Goal: Task Accomplishment & Management: Use online tool/utility

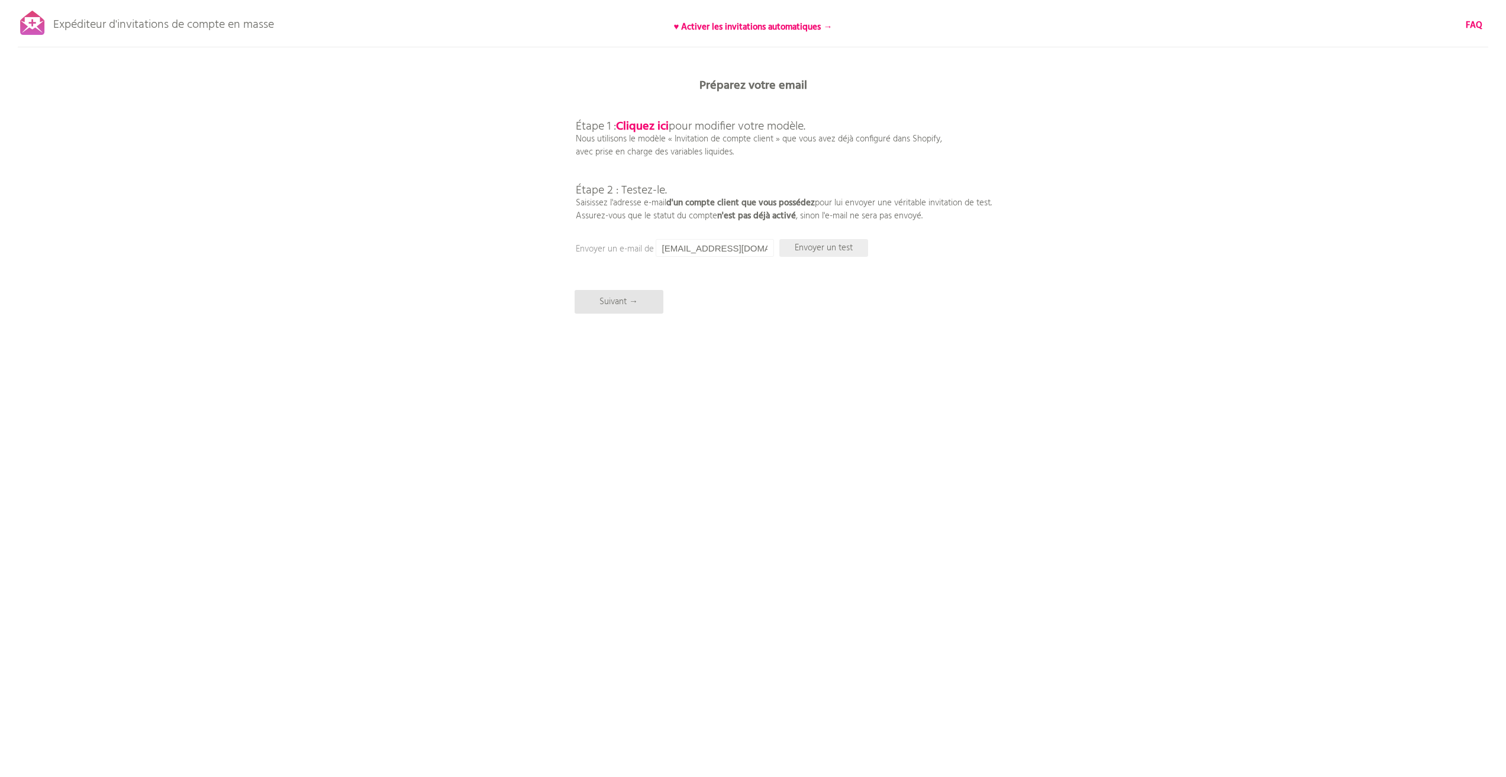
click at [839, 252] on font "Envoyer un test" at bounding box center [824, 248] width 58 height 14
click at [838, 249] on font "Envoyer un test" at bounding box center [824, 248] width 58 height 14
click at [809, 289] on div "Expéditeur d'invitations de compte en masse ♥ Activer les invitations automatiq…" at bounding box center [753, 207] width 1506 height 414
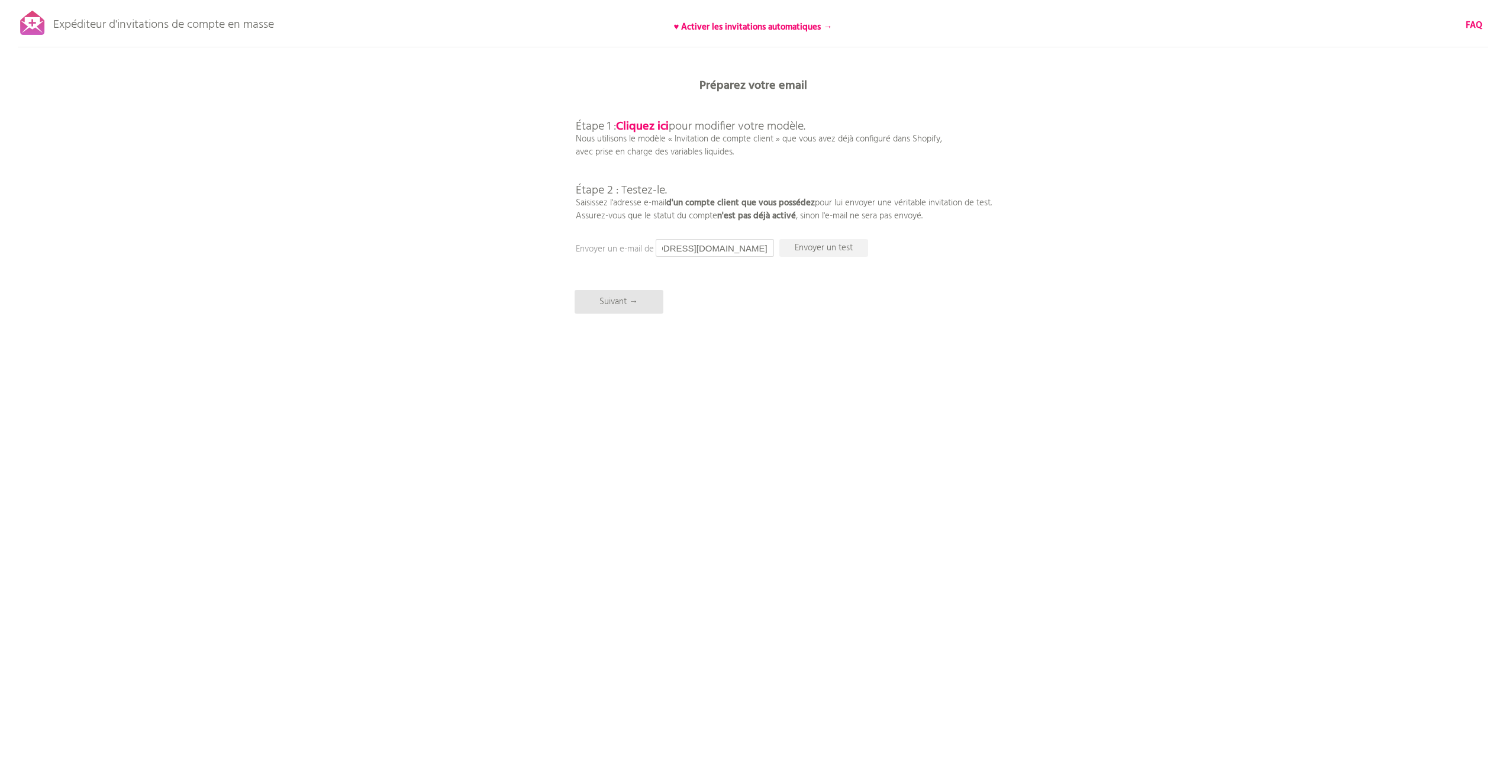
drag, startPoint x: 659, startPoint y: 247, endPoint x: 995, endPoint y: 249, distance: 336.7
click at [990, 249] on div "Expéditeur d'invitations de compte en masse ♥ Activer les invitations automatiq…" at bounding box center [753, 207] width 1506 height 414
click at [635, 304] on font "Suivant →" at bounding box center [618, 302] width 38 height 14
click at [822, 251] on font "Envoyer un test" at bounding box center [824, 248] width 58 height 14
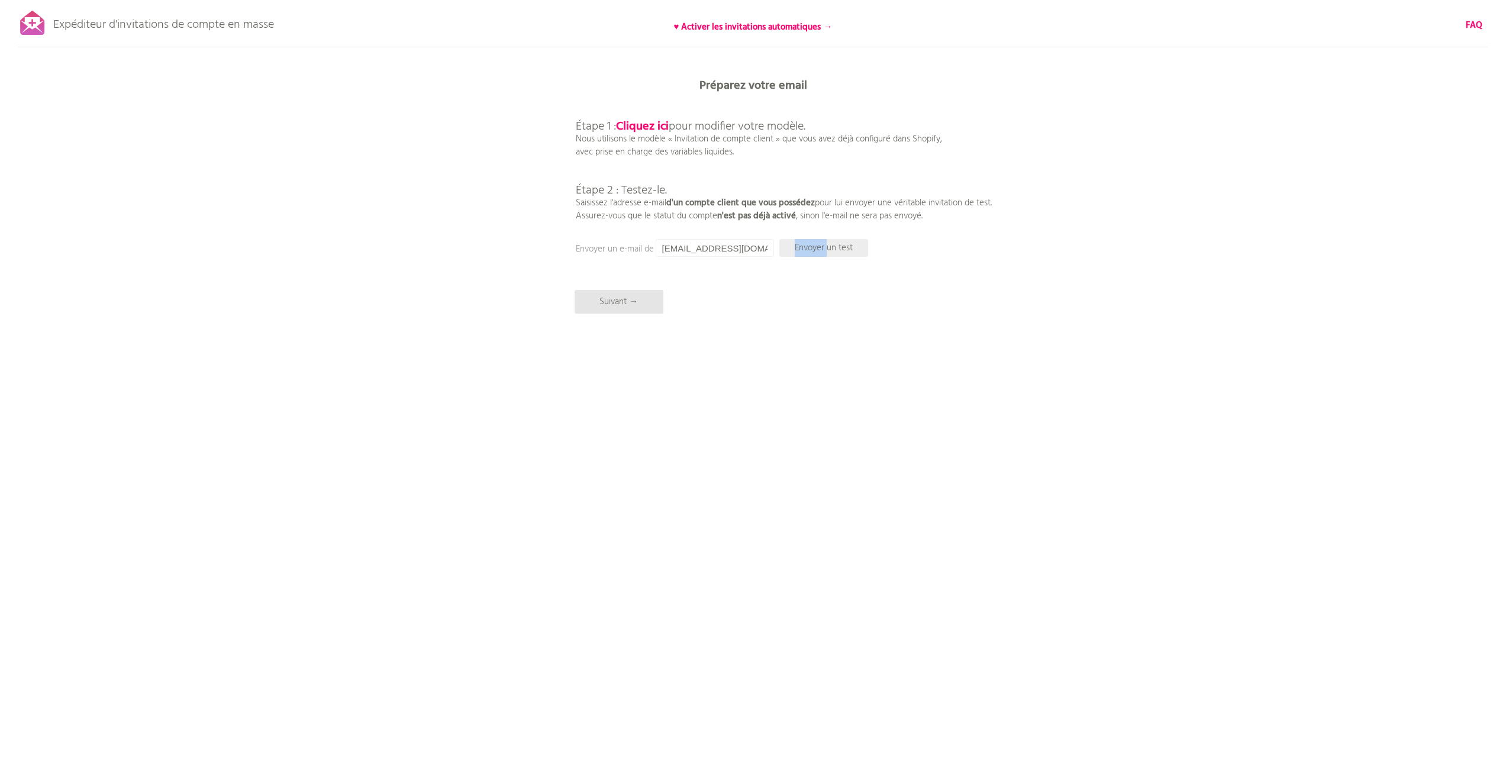
click at [822, 251] on font "Envoyer un test" at bounding box center [824, 248] width 58 height 14
click at [625, 301] on font "Suivant →" at bounding box center [618, 302] width 38 height 14
click at [844, 247] on font "Envoyer un test" at bounding box center [824, 248] width 58 height 14
click at [587, 311] on p "Suivant →" at bounding box center [619, 302] width 89 height 24
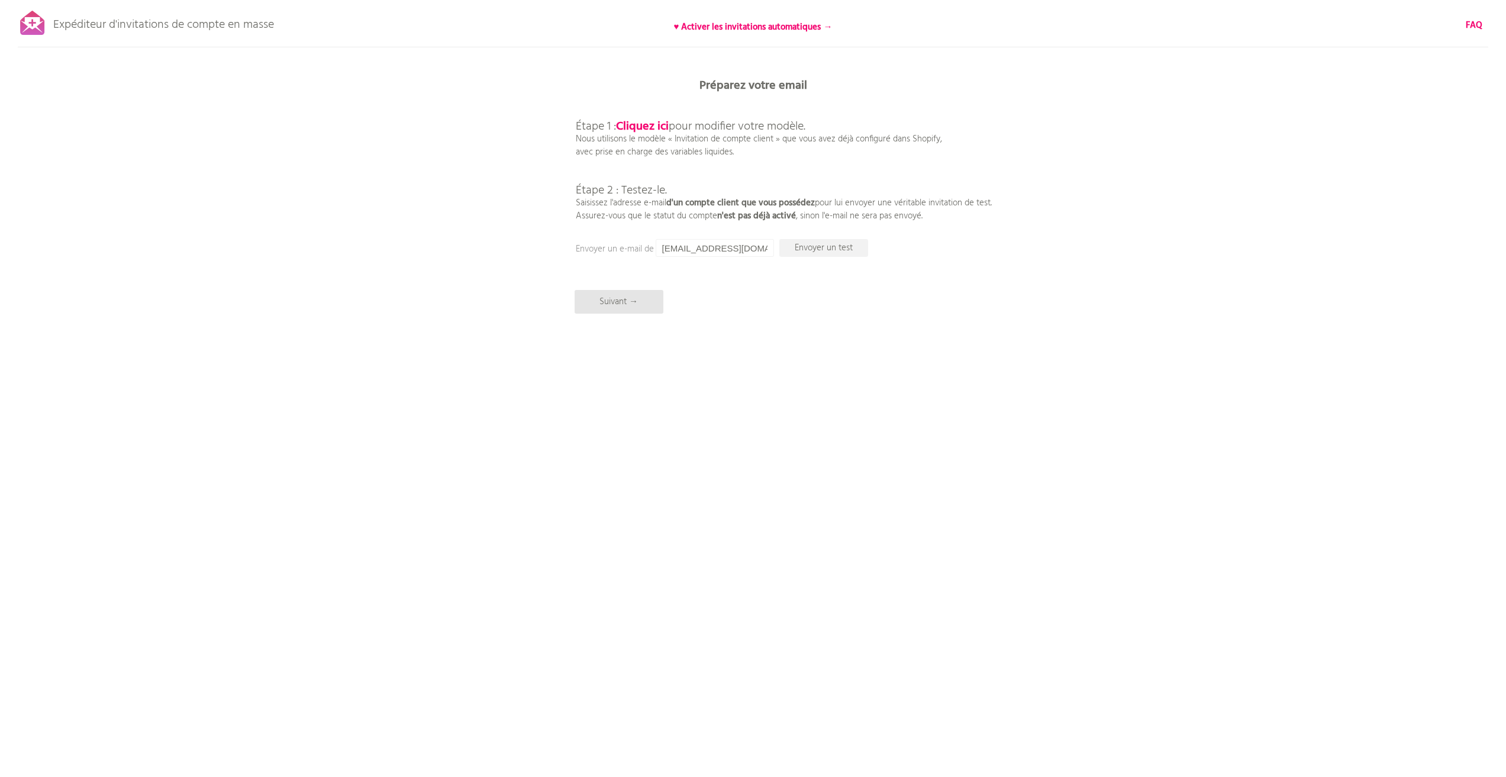
click at [1057, 360] on div "Expéditeur d'invitations de compte en masse ♥ Activer les invitations automatiq…" at bounding box center [753, 207] width 1506 height 414
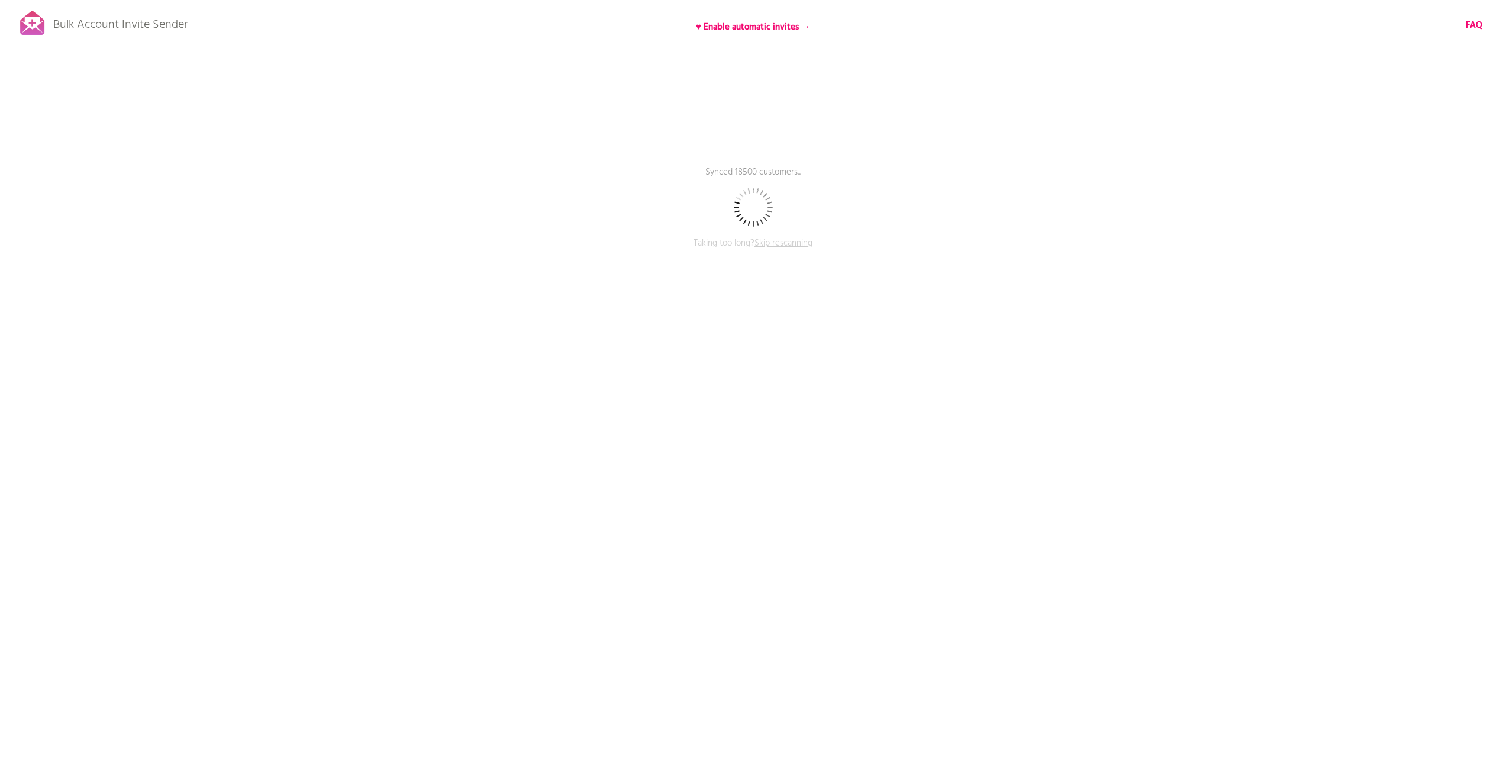
click at [776, 246] on span "Skip rescanning" at bounding box center [783, 243] width 58 height 14
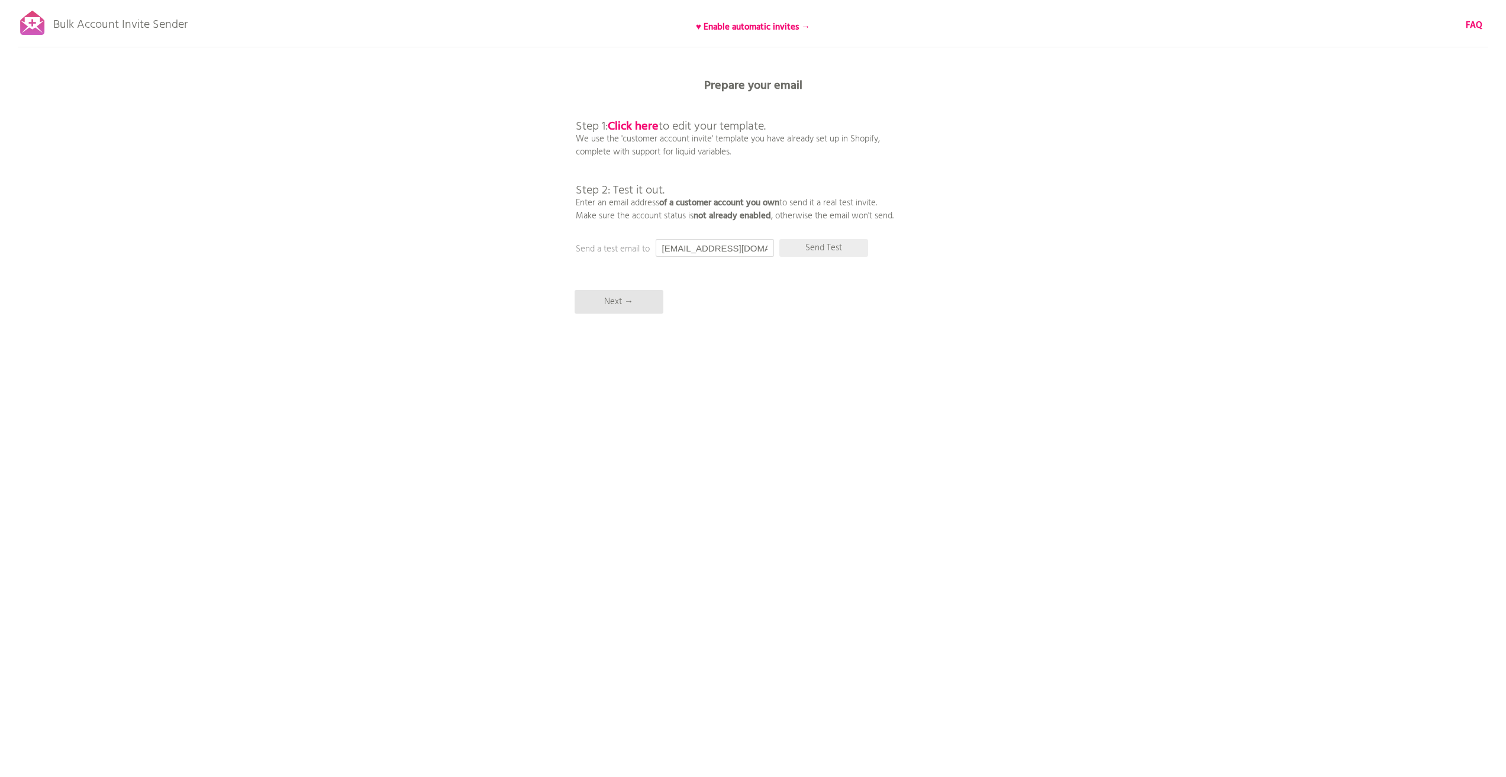
scroll to position [0, 48]
drag, startPoint x: 663, startPoint y: 247, endPoint x: 832, endPoint y: 243, distance: 169.3
click at [832, 0] on div "Prepare your email Step 1: Click here to edit your template. We use the 'custom…" at bounding box center [753, 0] width 1506 height 0
click at [754, 309] on div "Bulk Account Invite Sender ♥ Enable automatic invites → FAQ Skipped syncing cus…" at bounding box center [753, 207] width 1506 height 414
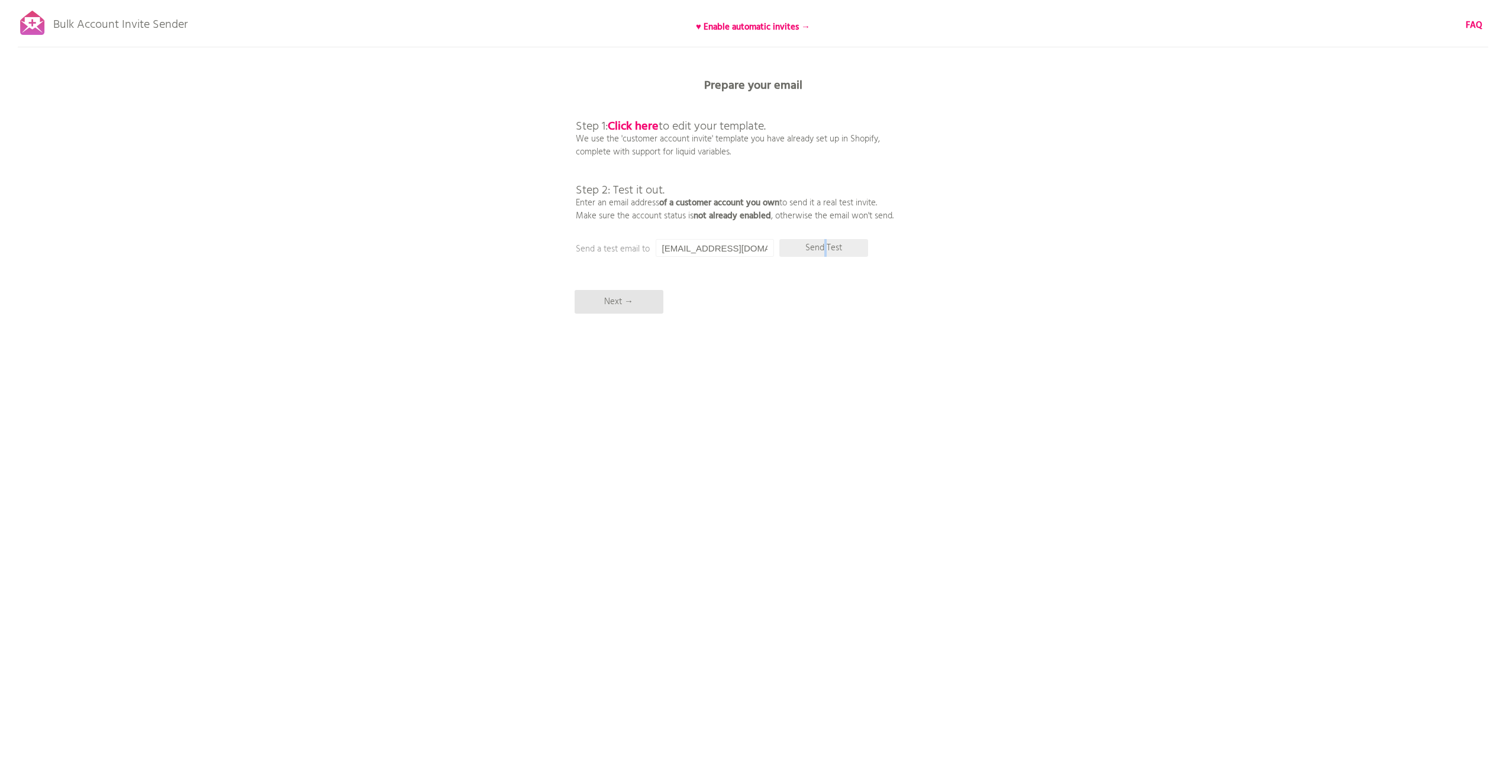
click at [825, 244] on p "Send Test" at bounding box center [823, 248] width 89 height 18
click at [612, 302] on p "Next →" at bounding box center [619, 302] width 89 height 24
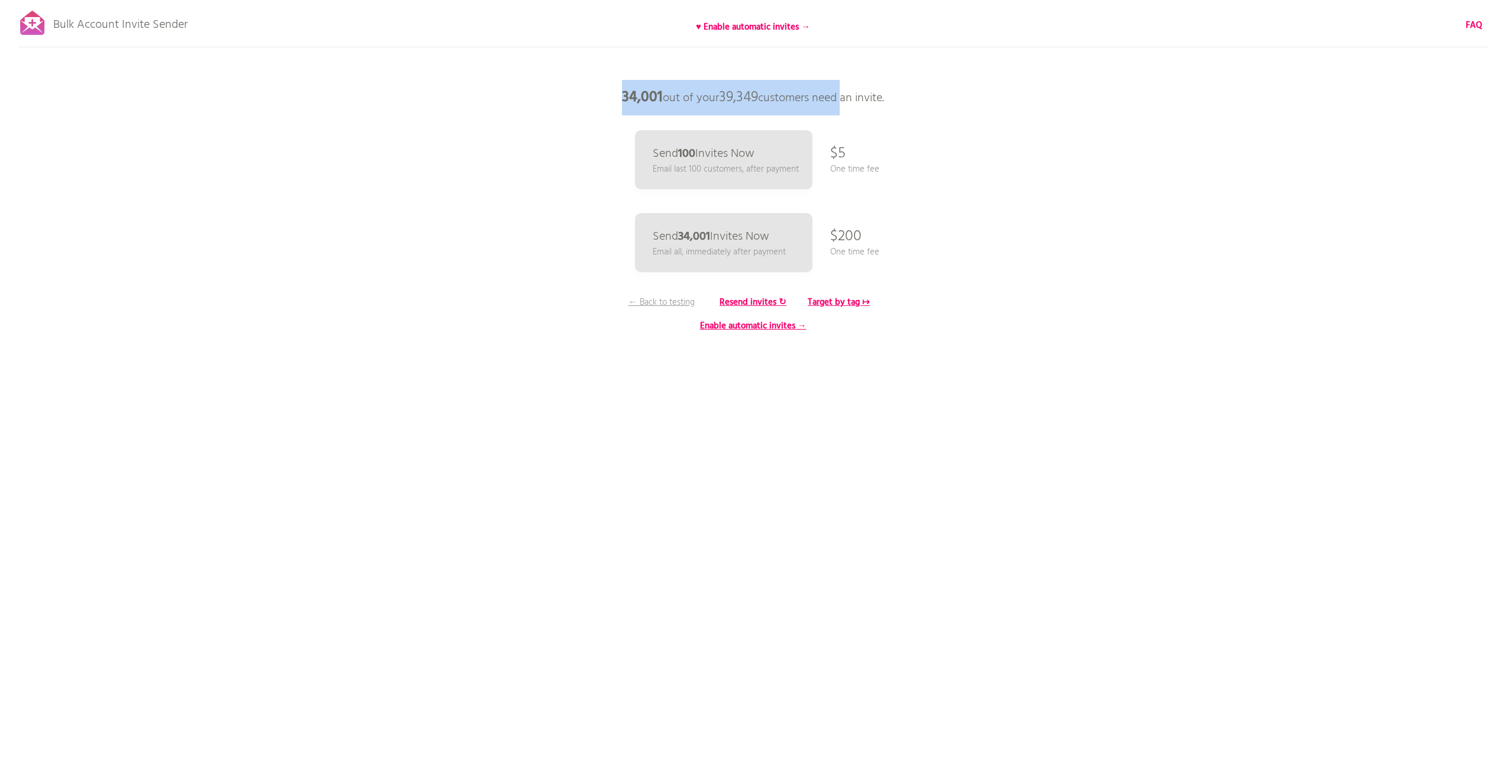
drag, startPoint x: 596, startPoint y: 89, endPoint x: 863, endPoint y: 105, distance: 267.4
click at [850, 105] on p "34,001 out of your 39,349 customers need an invite." at bounding box center [753, 98] width 355 height 36
drag, startPoint x: 876, startPoint y: 106, endPoint x: 902, endPoint y: 108, distance: 25.5
click at [902, 108] on p "34,001 out of your 39,349 customers need an invite." at bounding box center [753, 98] width 355 height 36
click at [1061, 112] on div "Bulk Account Invite Sender ♥ Enable automatic invites → FAQ Skipped syncing cus…" at bounding box center [753, 207] width 1506 height 414
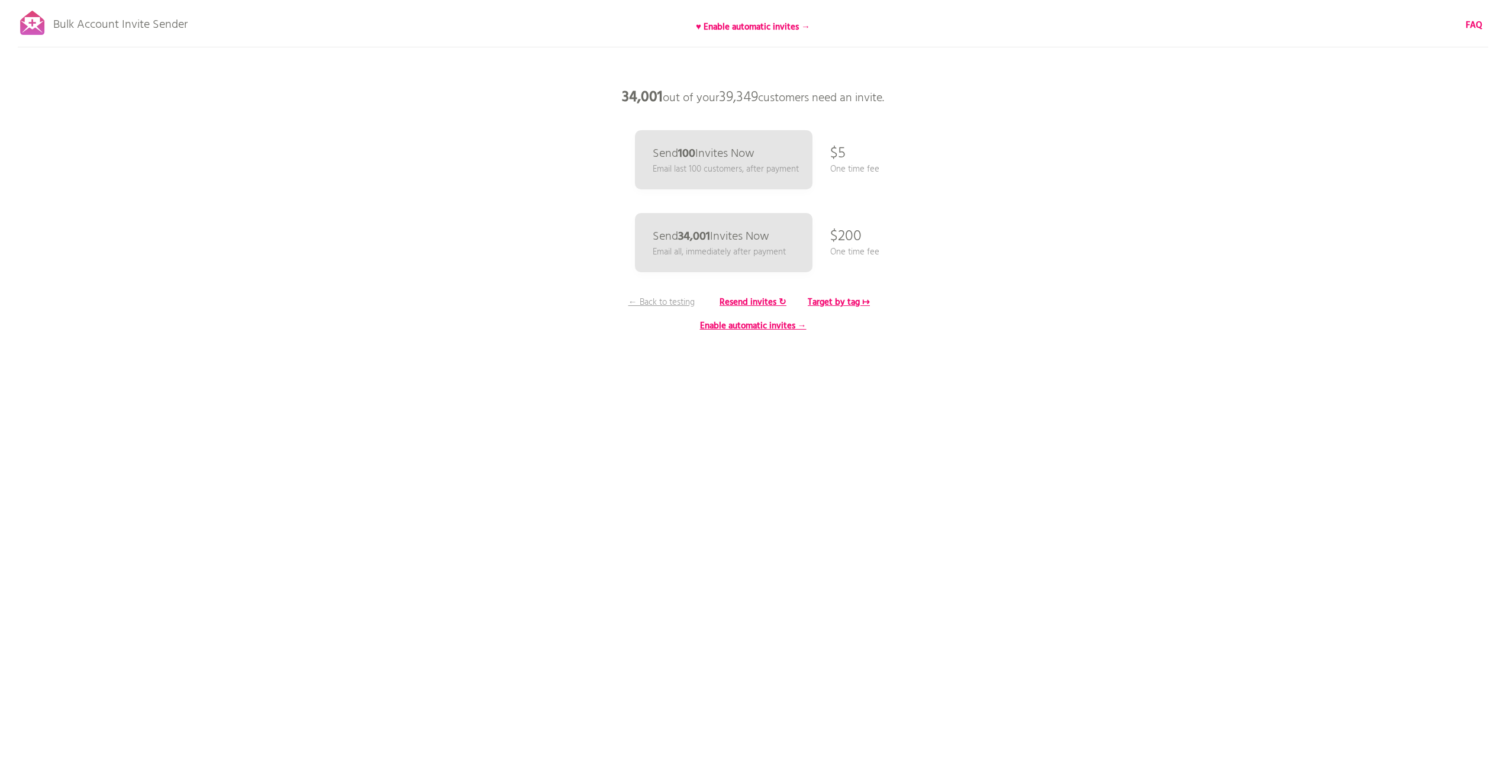
click at [1061, 112] on div "Bulk Account Invite Sender ♥ Enable automatic invites → FAQ Skipped syncing cus…" at bounding box center [753, 207] width 1506 height 414
click at [853, 301] on b "Target by tag ↦" at bounding box center [839, 302] width 62 height 14
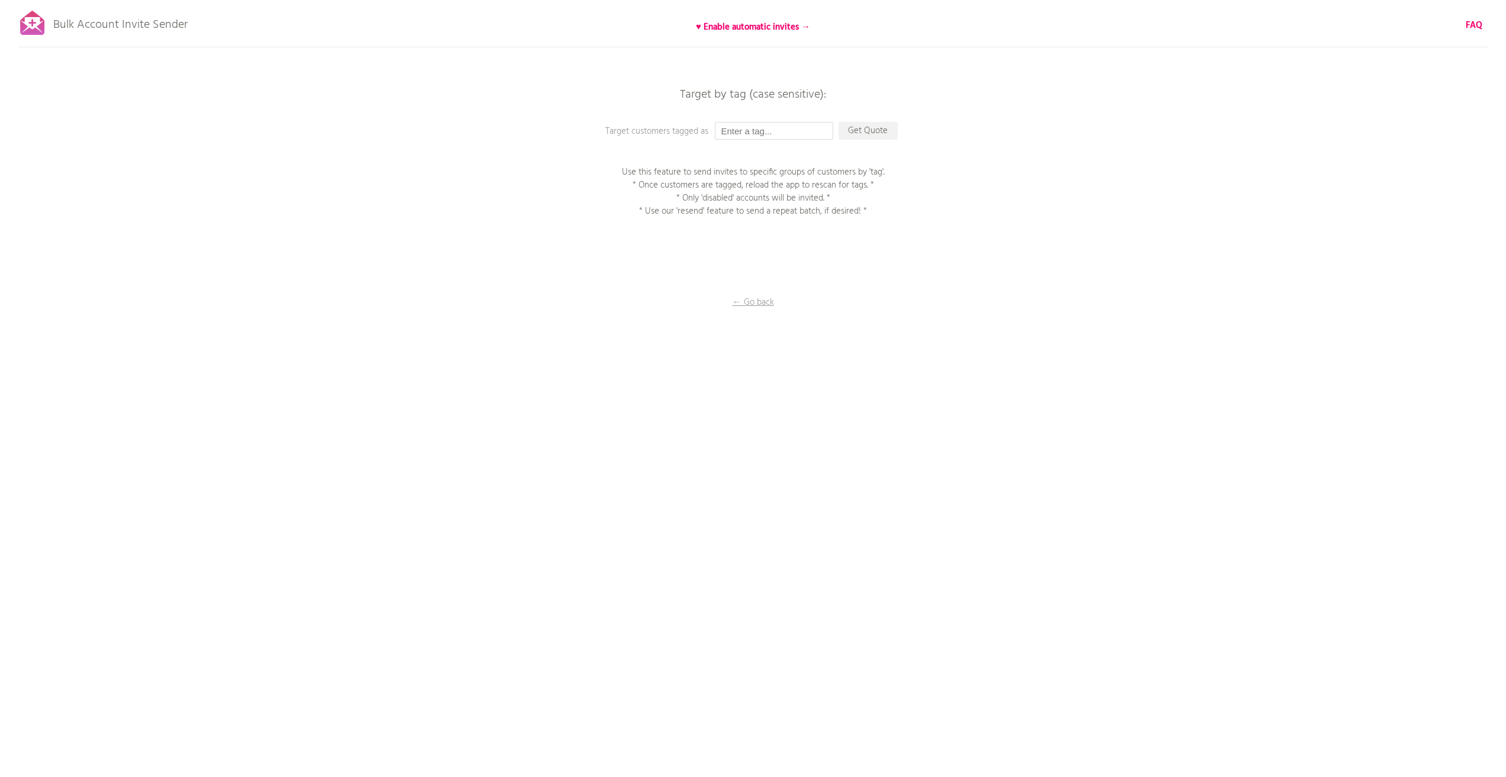
click at [764, 137] on input "text" at bounding box center [774, 131] width 118 height 18
click at [890, 128] on p "Get Quote" at bounding box center [867, 131] width 59 height 18
click at [769, 131] on input "text" at bounding box center [774, 131] width 118 height 18
type input "c"
click at [870, 135] on p "Get Quote" at bounding box center [867, 131] width 59 height 18
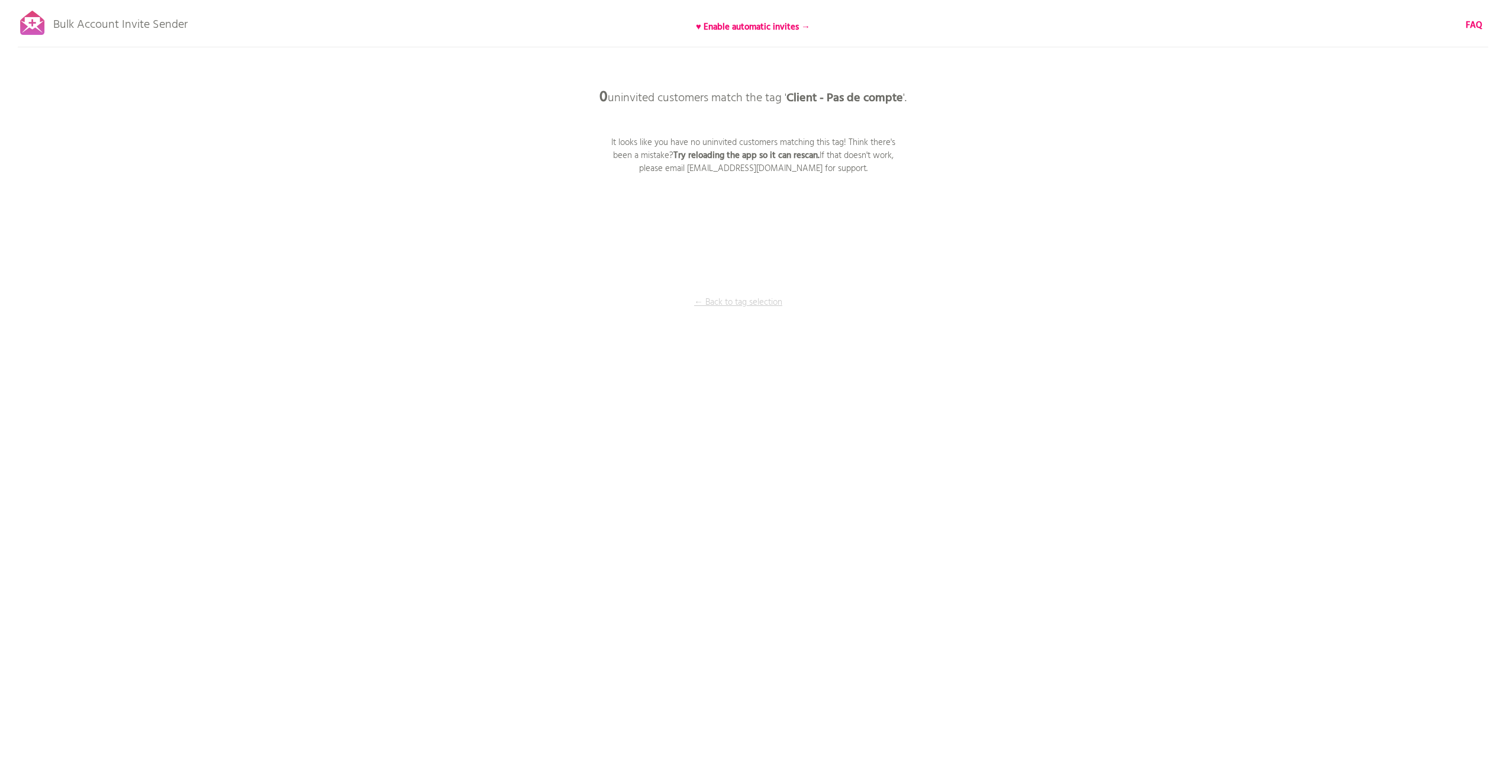
click at [730, 301] on p "← Back to tag selection" at bounding box center [738, 302] width 89 height 13
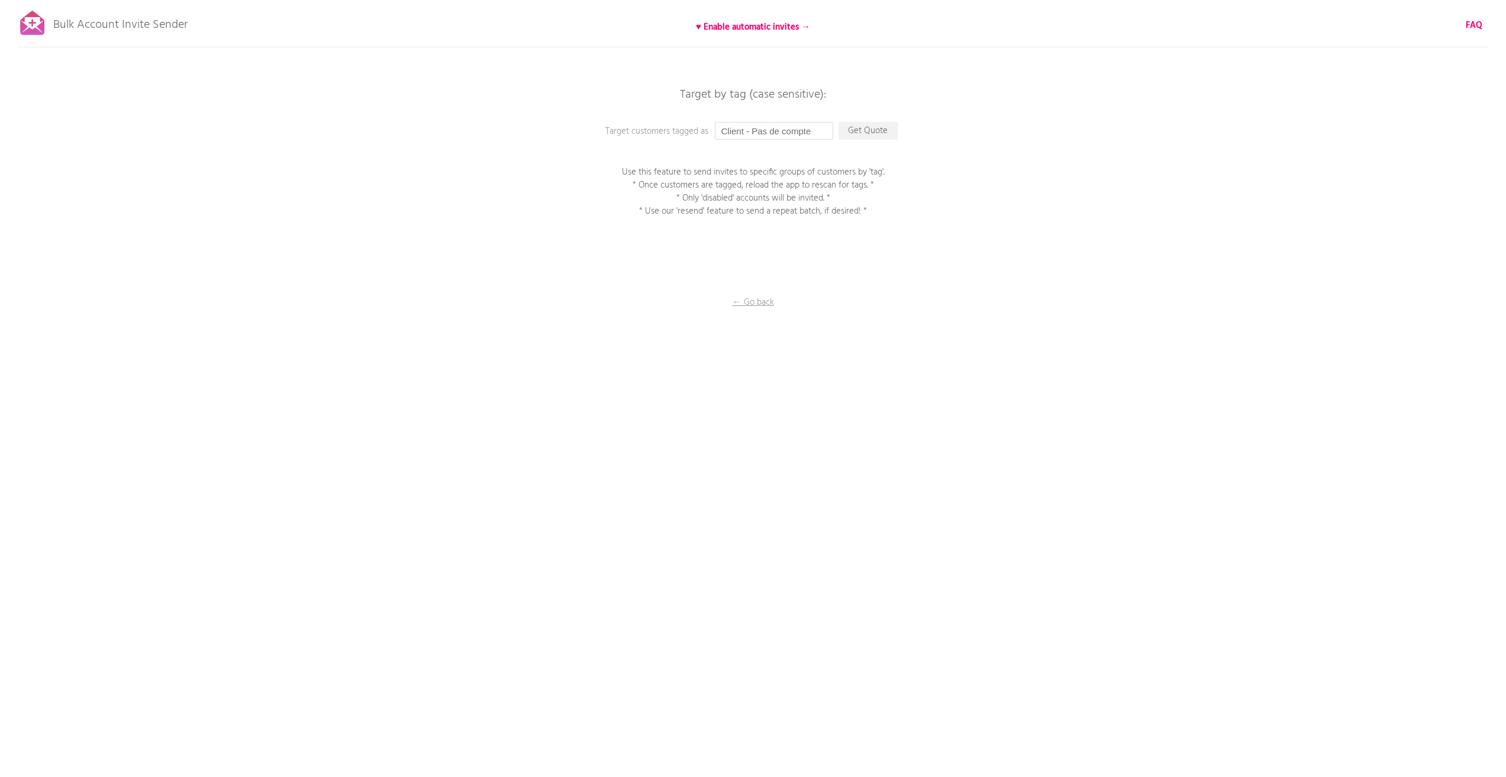
drag, startPoint x: 814, startPoint y: 130, endPoint x: 732, endPoint y: 137, distance: 82.0
click at [720, 135] on input "Client - Pas de compte" at bounding box center [774, 131] width 118 height 18
paste input "C"
type input "Client - Pas de Compte"
click at [859, 128] on p "Get Quote" at bounding box center [867, 131] width 59 height 18
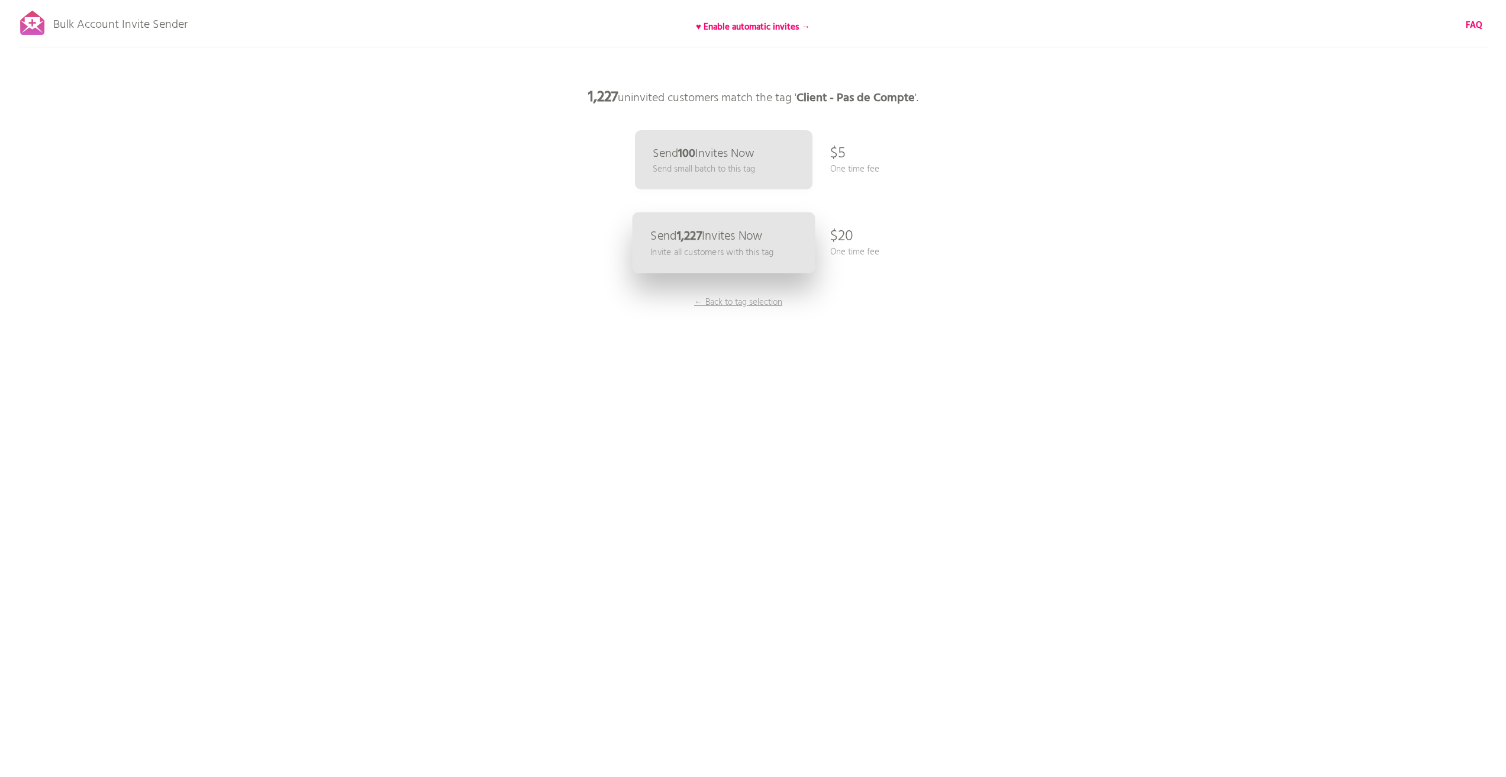
click at [759, 243] on p "Send 1,227 Invites Now" at bounding box center [706, 236] width 112 height 12
